Goal: Task Accomplishment & Management: Manage account settings

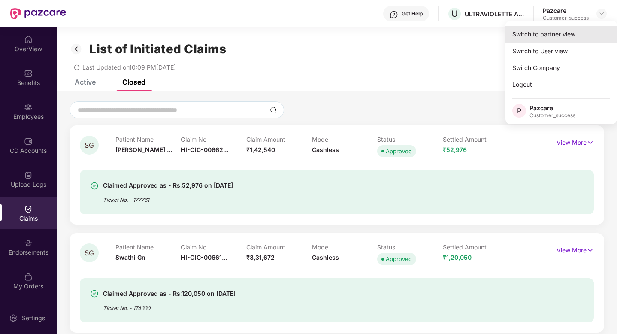
click at [562, 34] on div "Switch to partner view" at bounding box center [560, 34] width 111 height 17
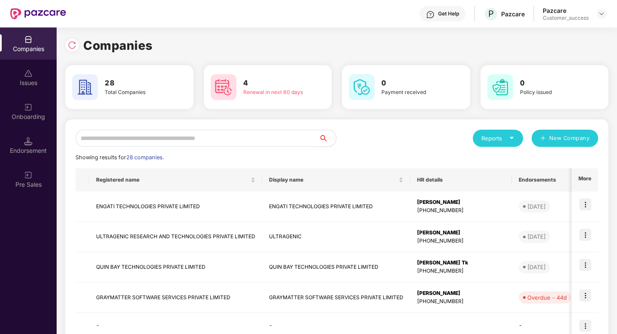
click at [224, 134] on input "text" at bounding box center [196, 137] width 243 height 17
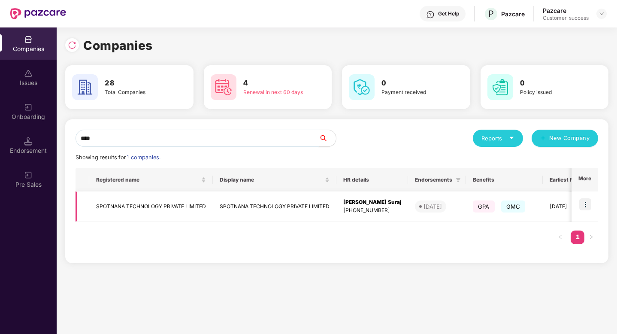
type input "****"
click at [585, 206] on img at bounding box center [585, 204] width 12 height 12
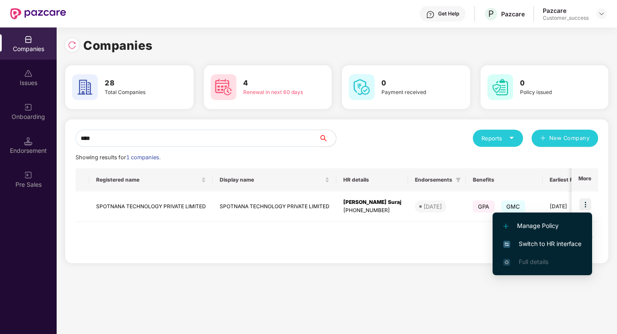
click at [548, 240] on span "Switch to HR interface" at bounding box center [542, 243] width 78 height 9
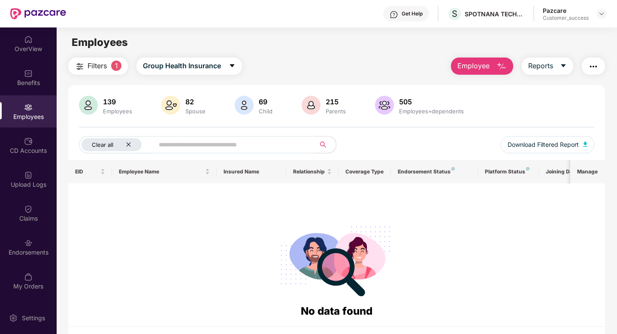
click at [130, 143] on icon "close" at bounding box center [128, 144] width 4 height 4
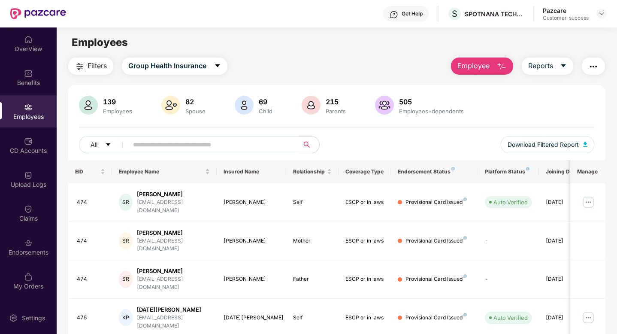
click at [141, 143] on input "text" at bounding box center [210, 144] width 154 height 13
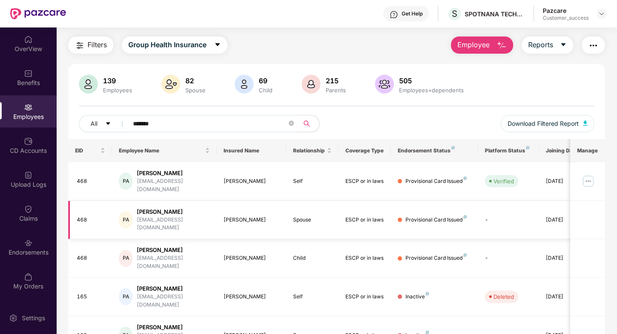
type input "*******"
click at [83, 216] on div "468" at bounding box center [91, 220] width 28 height 8
click at [32, 243] on img at bounding box center [28, 242] width 9 height 9
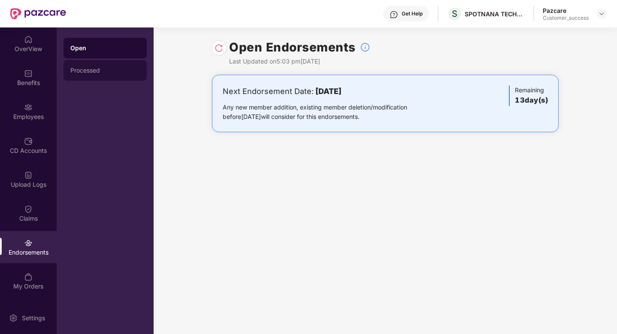
click at [89, 70] on div "Processed" at bounding box center [104, 70] width 69 height 7
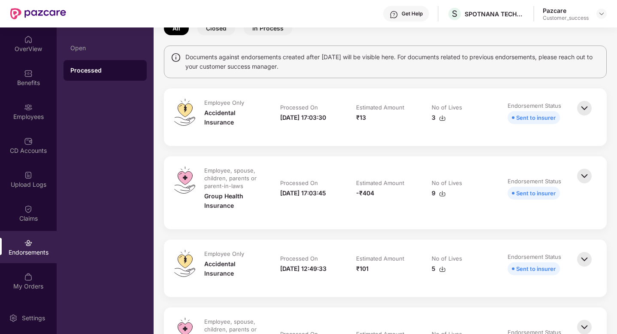
scroll to position [53, 0]
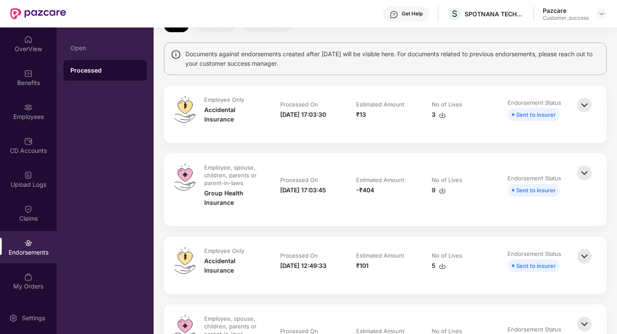
click at [433, 190] on div "9" at bounding box center [438, 189] width 14 height 9
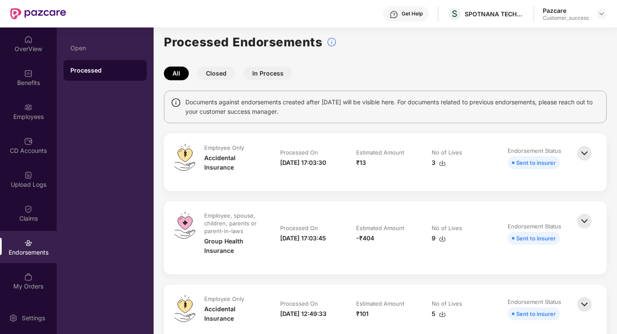
scroll to position [0, 0]
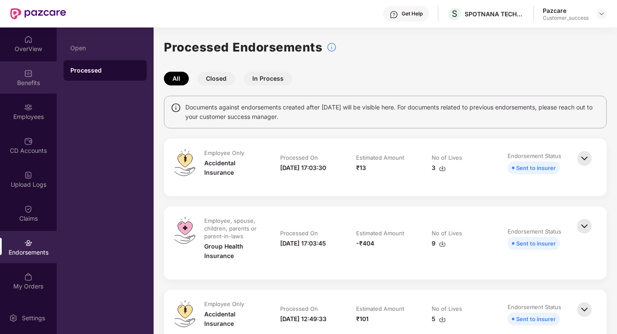
click at [30, 84] on div "Benefits" at bounding box center [28, 82] width 57 height 9
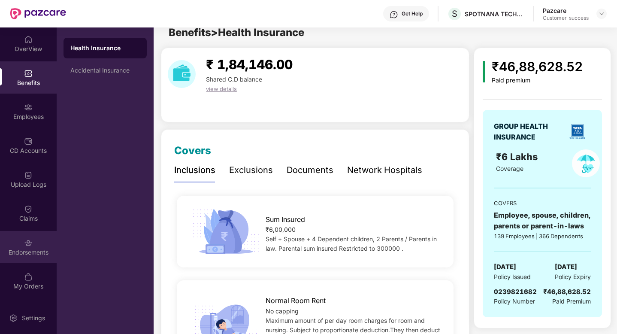
scroll to position [7, 0]
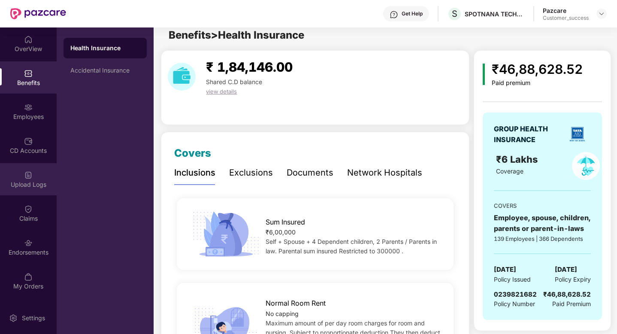
click at [25, 181] on div "Upload Logs" at bounding box center [28, 184] width 57 height 9
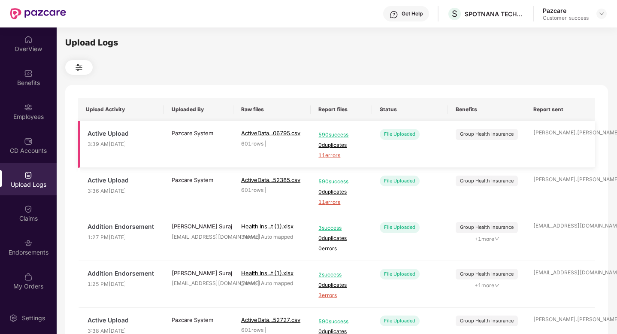
click at [323, 157] on span "11 errors" at bounding box center [340, 155] width 45 height 8
click at [25, 105] on img at bounding box center [28, 107] width 9 height 9
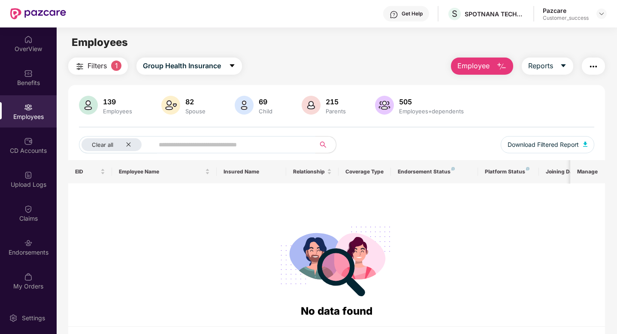
click at [224, 144] on input "text" at bounding box center [231, 144] width 144 height 13
click at [132, 147] on div "Clear all" at bounding box center [111, 144] width 60 height 13
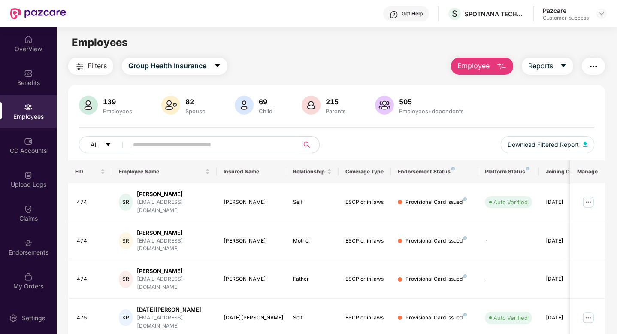
click at [141, 146] on input "text" at bounding box center [210, 144] width 154 height 13
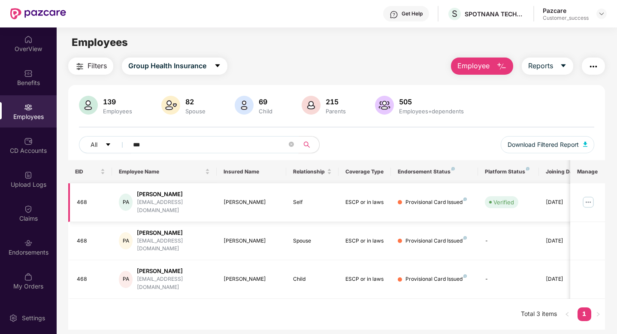
type input "***"
click at [586, 197] on img at bounding box center [588, 202] width 14 height 14
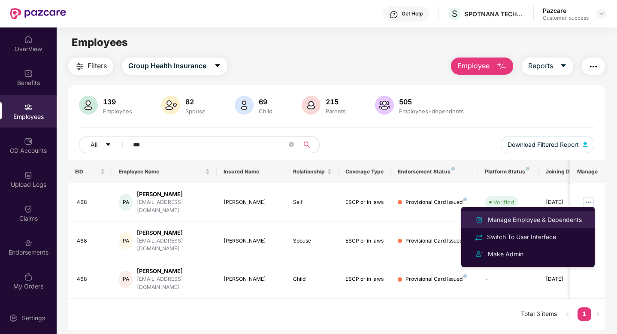
click at [558, 217] on div "Manage Employee & Dependents" at bounding box center [534, 219] width 97 height 9
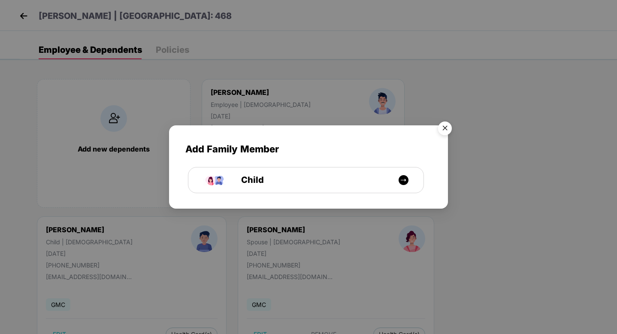
click at [439, 127] on img "Close" at bounding box center [445, 129] width 24 height 24
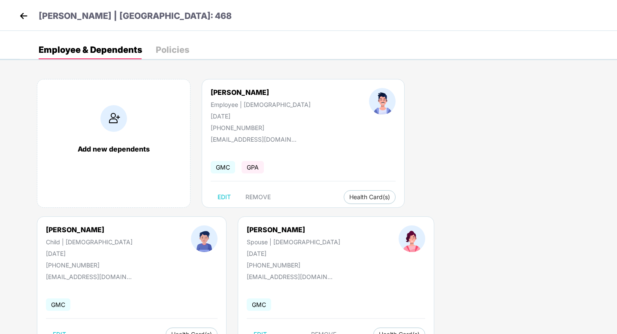
scroll to position [33, 0]
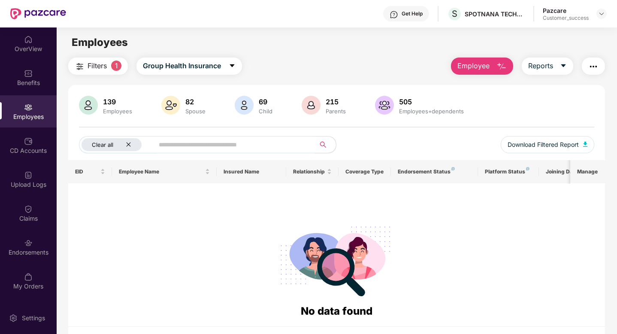
click at [130, 145] on icon "close" at bounding box center [129, 144] width 6 height 6
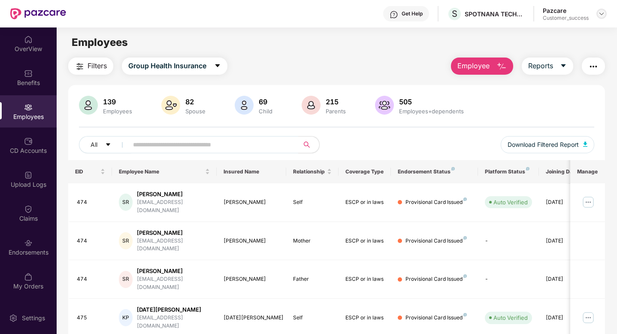
click at [602, 12] on img at bounding box center [601, 13] width 7 height 7
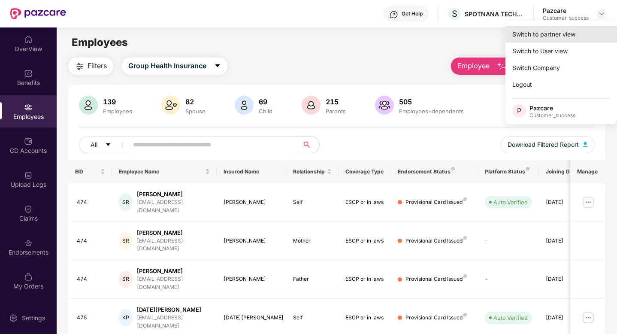
click at [584, 36] on div "Switch to partner view" at bounding box center [560, 34] width 111 height 17
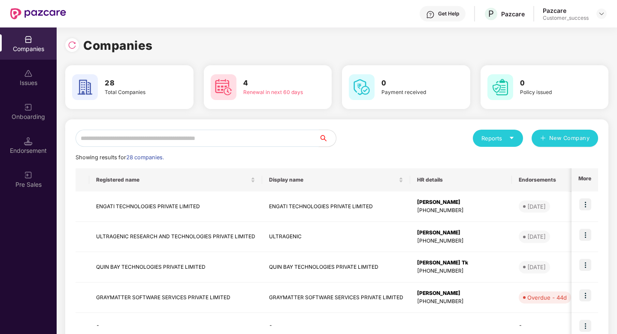
click at [142, 142] on input "text" at bounding box center [196, 137] width 243 height 17
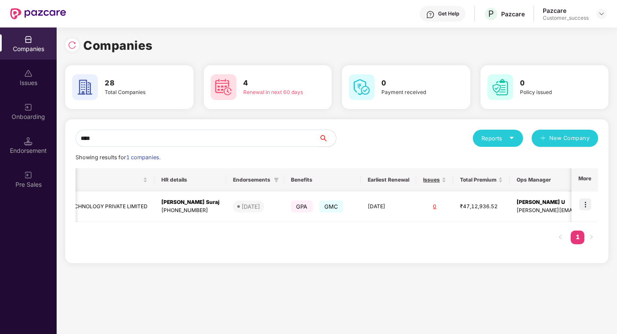
scroll to position [0, 1]
type input "****"
